Goal: Task Accomplishment & Management: Use online tool/utility

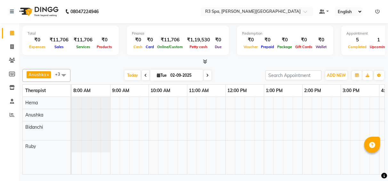
scroll to position [0, 225]
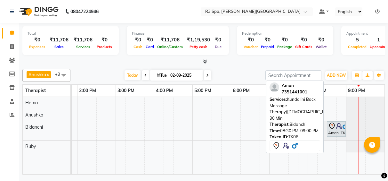
click at [331, 132] on div "Aman, TK06, 08:30 PM-09:00 PM, Kundalini Back Massage Therapy([DEMOGRAPHIC_DATA…" at bounding box center [337, 128] width 18 height 13
select select "7"
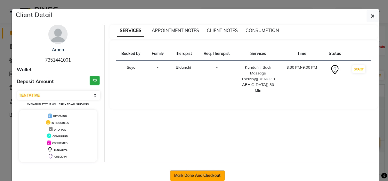
click at [205, 173] on button "Mark Done And Checkout" at bounding box center [197, 175] width 55 height 10
select select "service"
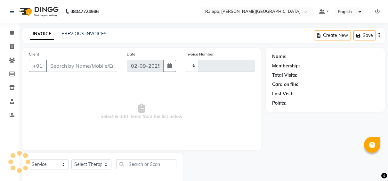
type input "0489"
select select "7789"
select select "71314"
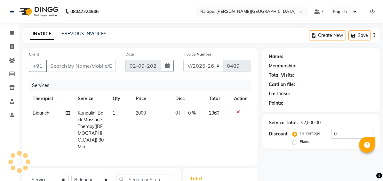
type input "73******01"
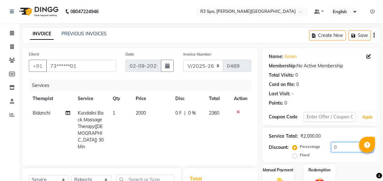
click at [341, 146] on input "0" at bounding box center [353, 147] width 42 height 10
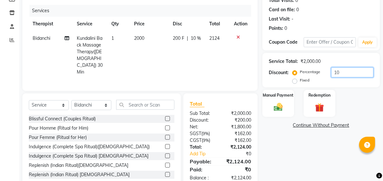
scroll to position [83, 0]
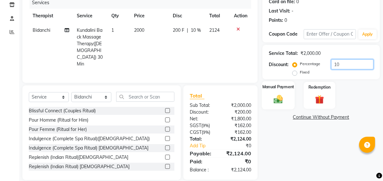
type input "10"
click at [286, 98] on div "Manual Payment" at bounding box center [278, 95] width 33 height 28
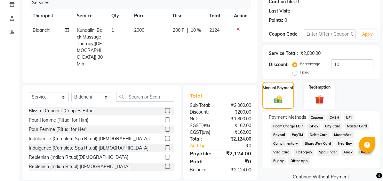
click at [336, 117] on span "CASH" at bounding box center [335, 117] width 14 height 7
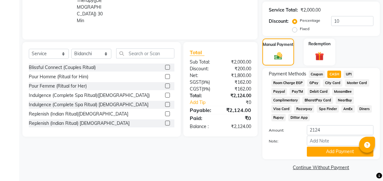
scroll to position [127, 0]
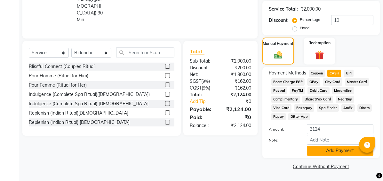
click at [341, 151] on button "Add Payment" at bounding box center [340, 150] width 67 height 10
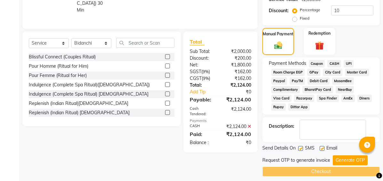
scroll to position [142, 0]
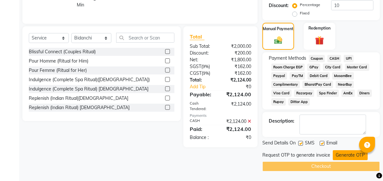
click at [348, 155] on button "Generate OTP" at bounding box center [350, 155] width 35 height 10
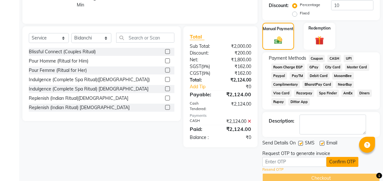
click at [339, 160] on button "Confirm OTP" at bounding box center [343, 162] width 32 height 10
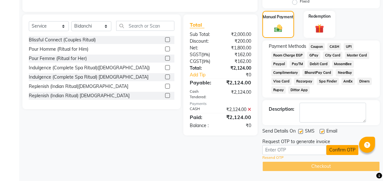
click at [341, 150] on button "Confirm OTP" at bounding box center [343, 150] width 32 height 10
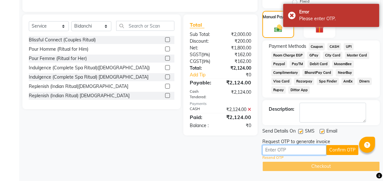
click at [303, 151] on input "text" at bounding box center [295, 150] width 64 height 10
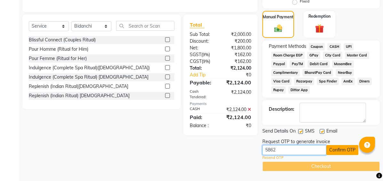
type input "5862"
click at [334, 150] on button "Confirm OTP" at bounding box center [343, 150] width 32 height 10
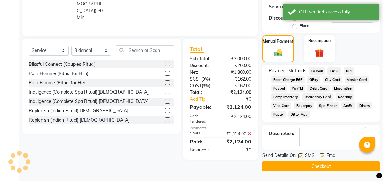
scroll to position [129, 0]
click at [313, 168] on button "Checkout" at bounding box center [322, 166] width 118 height 10
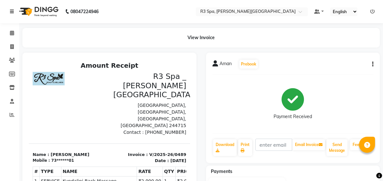
click at [14, 12] on link at bounding box center [13, 12] width 6 height 18
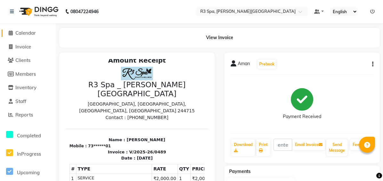
click at [13, 33] on span at bounding box center [11, 32] width 10 height 7
